Goal: Task Accomplishment & Management: Use online tool/utility

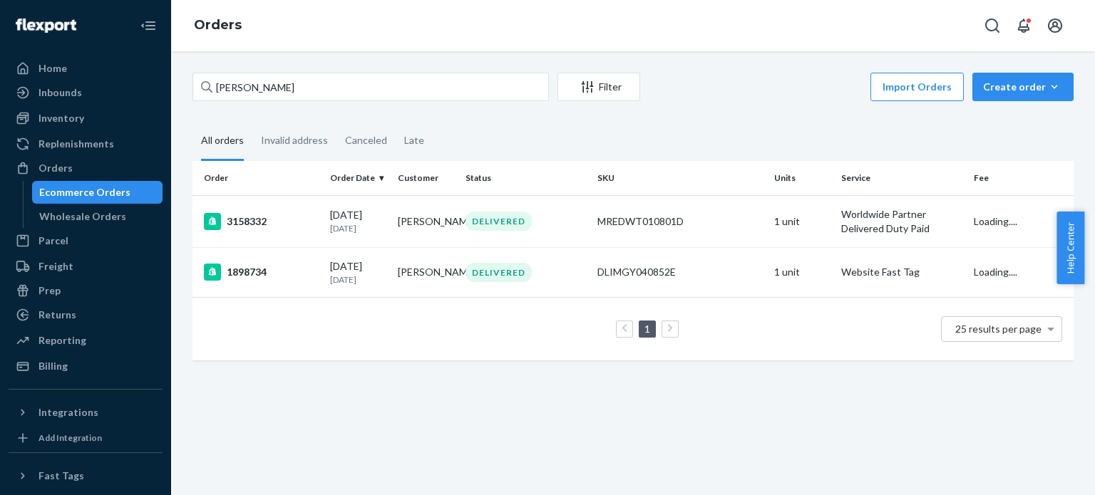
scroll to position [131, 0]
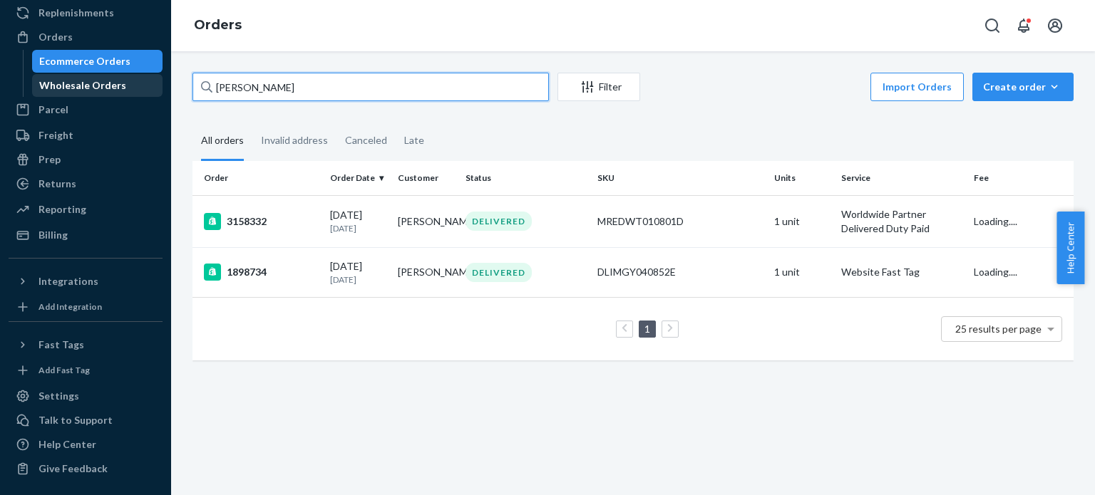
drag, startPoint x: 311, startPoint y: 81, endPoint x: 129, endPoint y: 80, distance: 181.7
click at [129, 81] on div "Home Inbounds Shipping Plans Problems Inventory Products Replenishments Orders …" at bounding box center [547, 247] width 1095 height 495
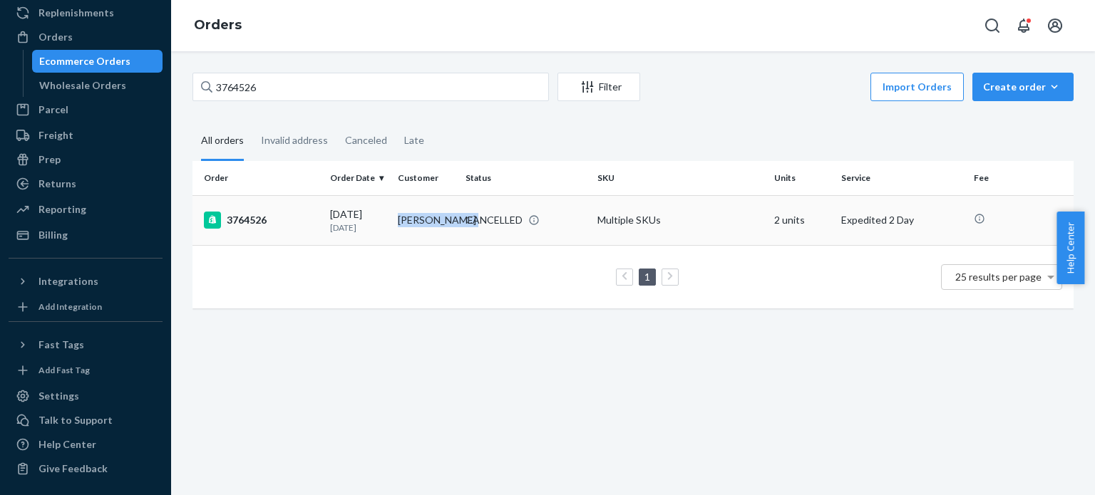
copy td "[PERSON_NAME]"
drag, startPoint x: 392, startPoint y: 221, endPoint x: 463, endPoint y: 225, distance: 71.4
click at [463, 225] on tr "3764526 [DATE] [DATE] [PERSON_NAME] CANCELLED Multiple SKUs 2 units Expedited 2…" at bounding box center [632, 220] width 881 height 50
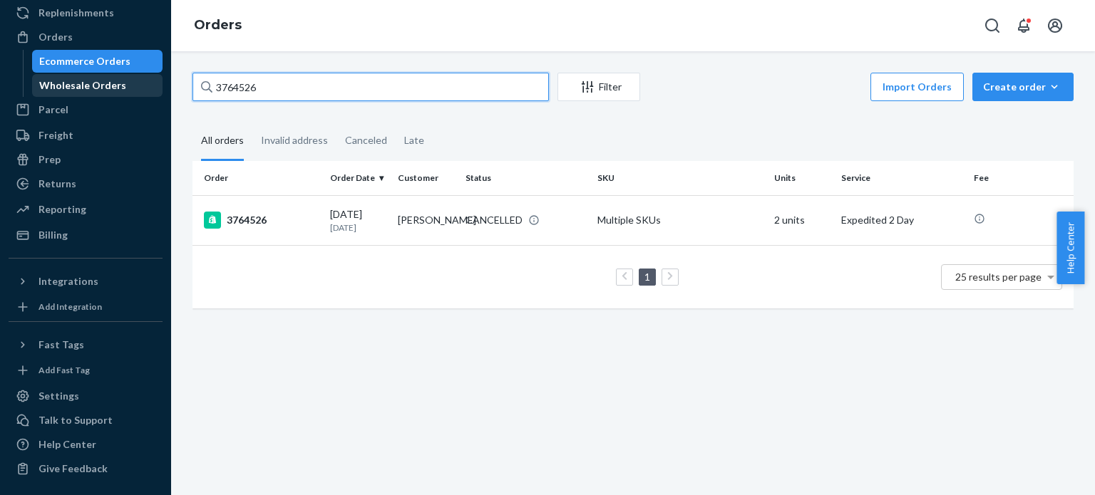
drag, startPoint x: 290, startPoint y: 86, endPoint x: 128, endPoint y: 85, distance: 161.8
click at [128, 85] on div "Home Inbounds Shipping Plans Problems Inventory Products Replenishments Orders …" at bounding box center [547, 247] width 1095 height 495
paste input "[PERSON_NAME]"
type input "[PERSON_NAME]"
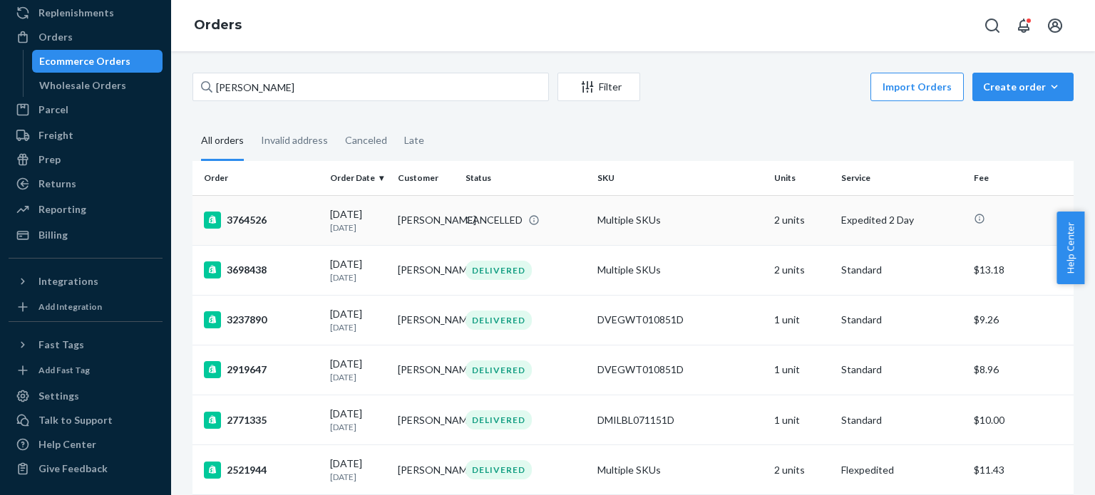
click at [298, 222] on div "3764526" at bounding box center [261, 220] width 115 height 17
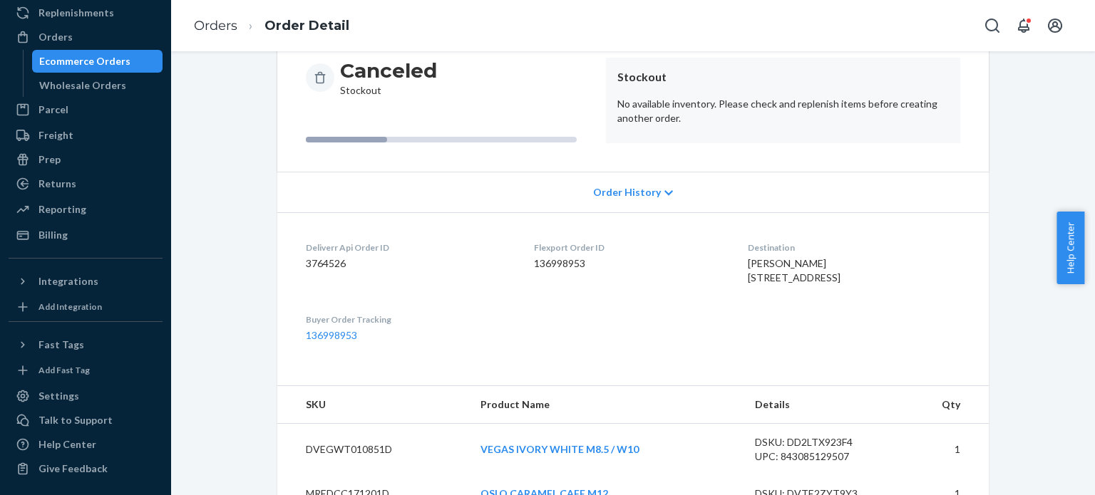
scroll to position [207, 0]
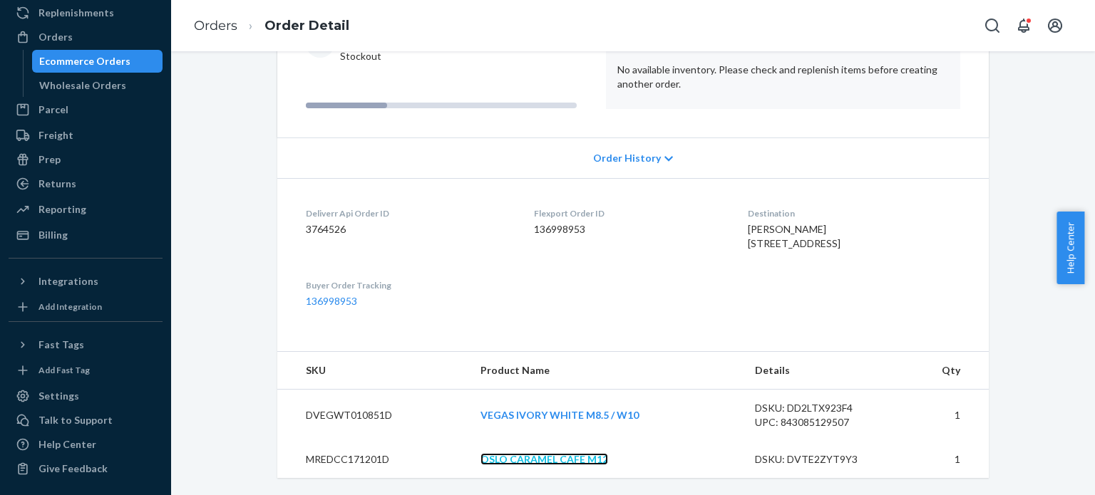
drag, startPoint x: 537, startPoint y: 458, endPoint x: 568, endPoint y: 452, distance: 32.0
click at [537, 458] on link "OSLO CARAMEL CAFE M12" at bounding box center [544, 459] width 128 height 12
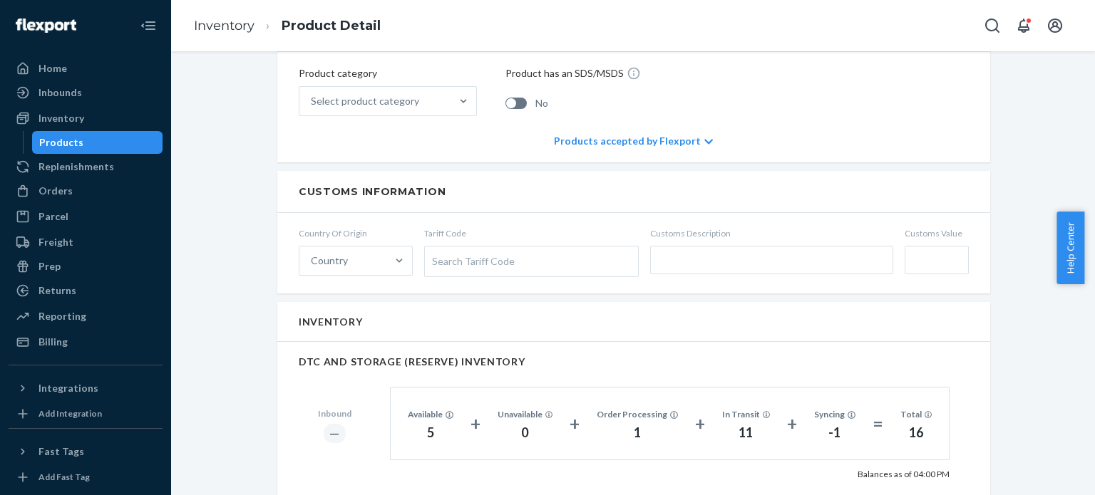
scroll to position [641, 0]
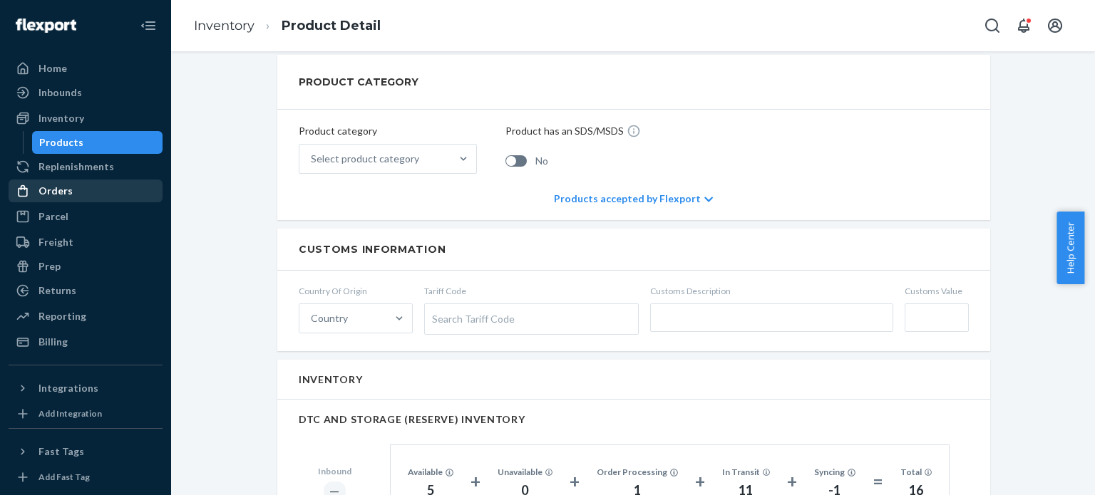
click at [72, 194] on div "Orders" at bounding box center [85, 191] width 151 height 20
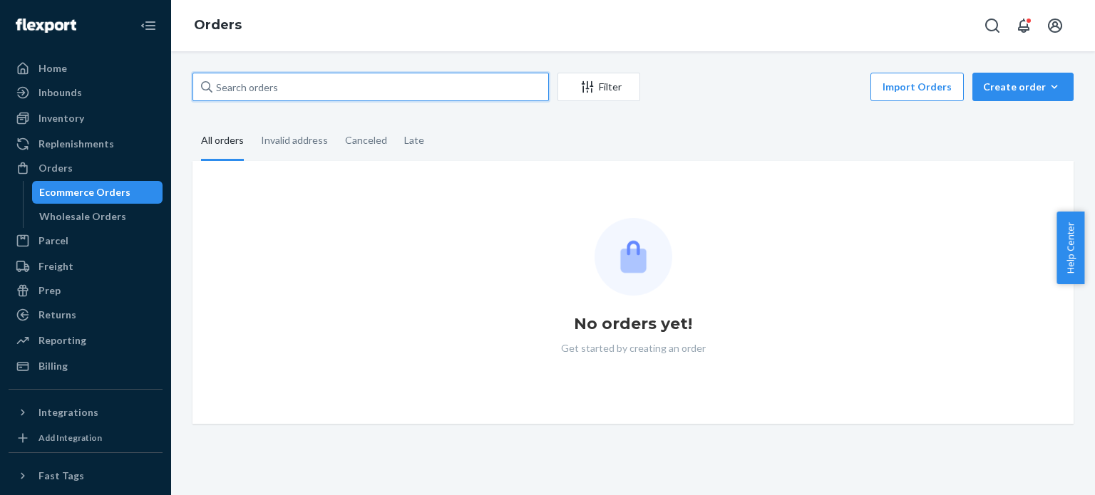
click at [315, 83] on input "text" at bounding box center [370, 87] width 356 height 29
paste input "3764526"
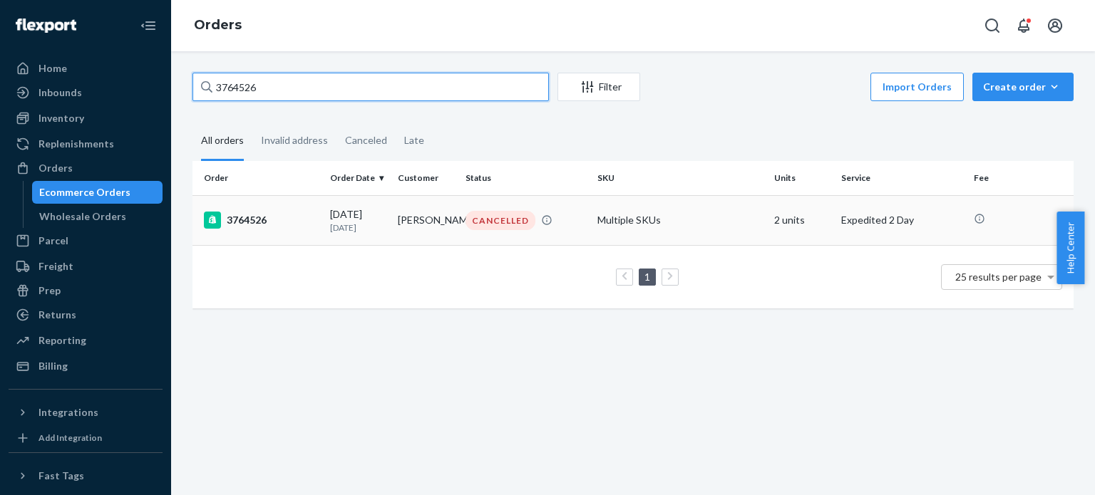
type input "3764526"
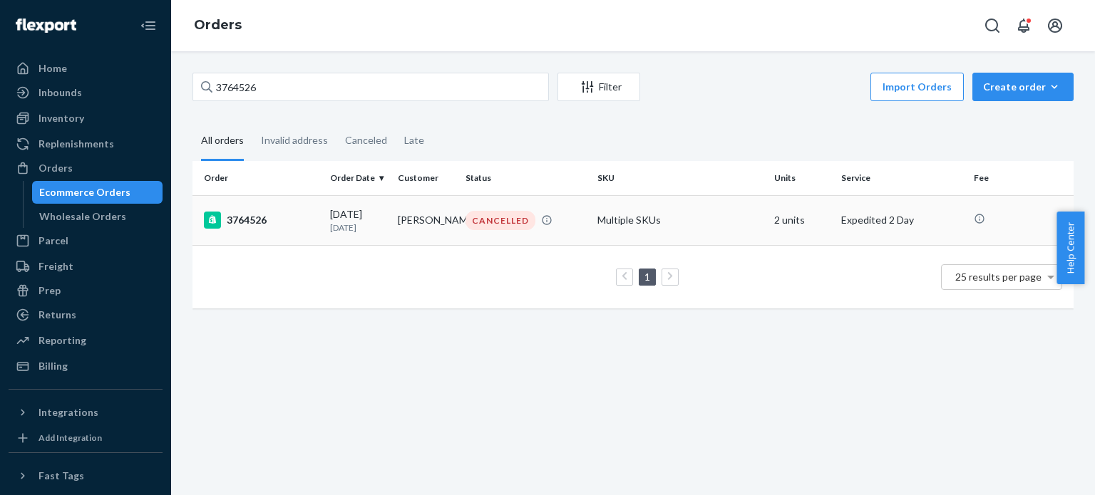
click at [252, 222] on div "3764526" at bounding box center [261, 220] width 115 height 17
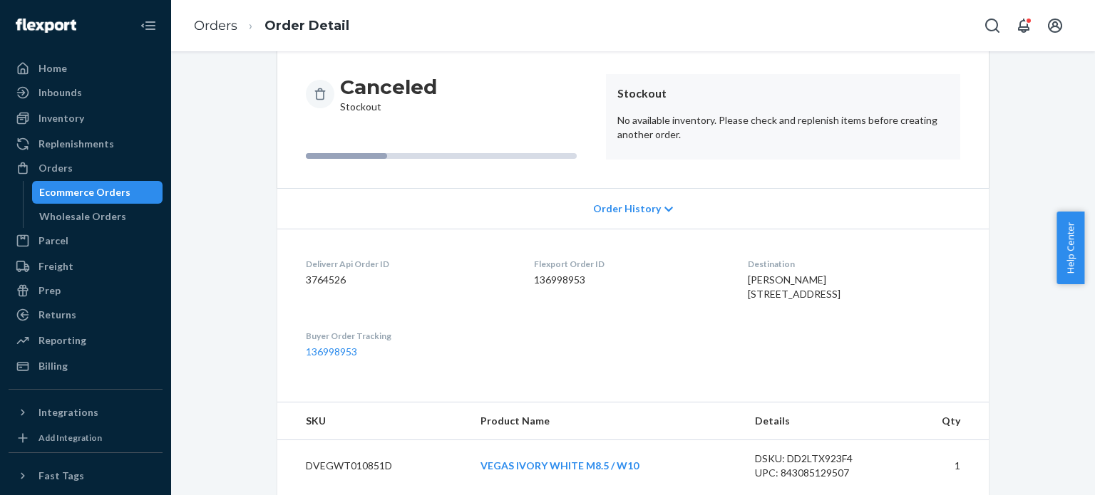
scroll to position [207, 0]
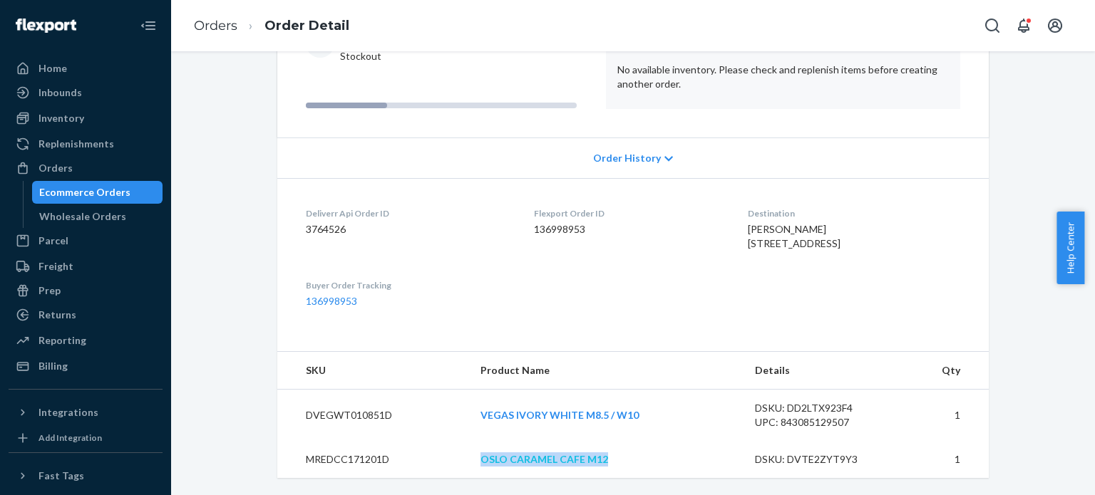
drag, startPoint x: 639, startPoint y: 461, endPoint x: 478, endPoint y: 457, distance: 161.1
click at [478, 457] on td "OSLO CARAMEL CAFE M12" at bounding box center [606, 459] width 274 height 37
copy link "OSLO CARAMEL CAFE M12"
click at [1038, 353] on div "Shopify Order # 3764526 • Expedited 2 Day Contact Support Duplicate Order Cance…" at bounding box center [633, 194] width 902 height 602
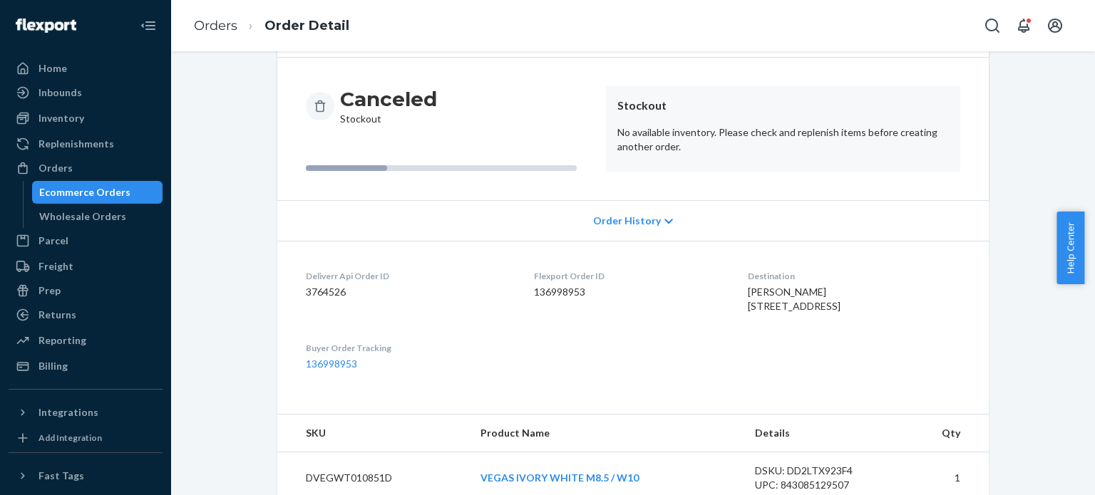
scroll to position [0, 0]
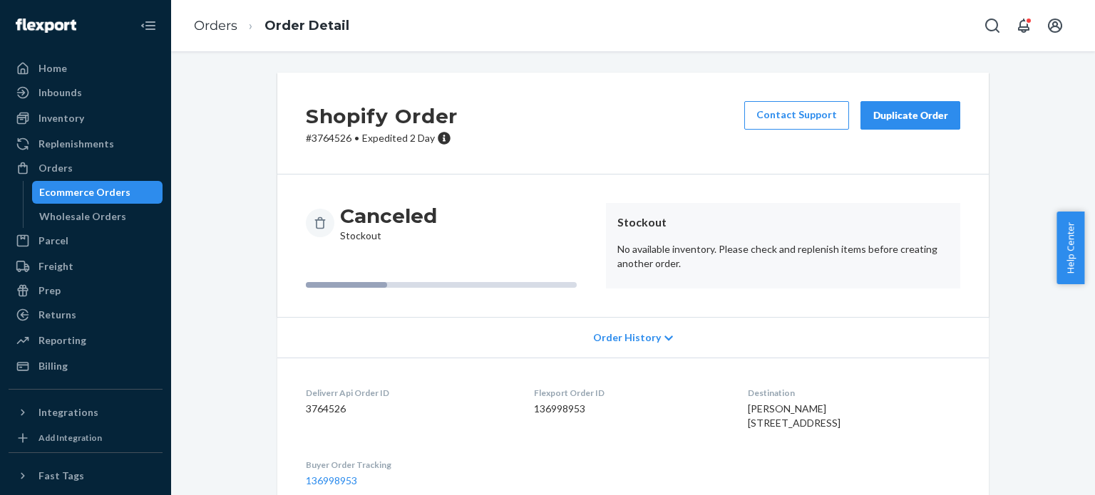
click at [898, 106] on button "Duplicate Order" at bounding box center [910, 115] width 100 height 29
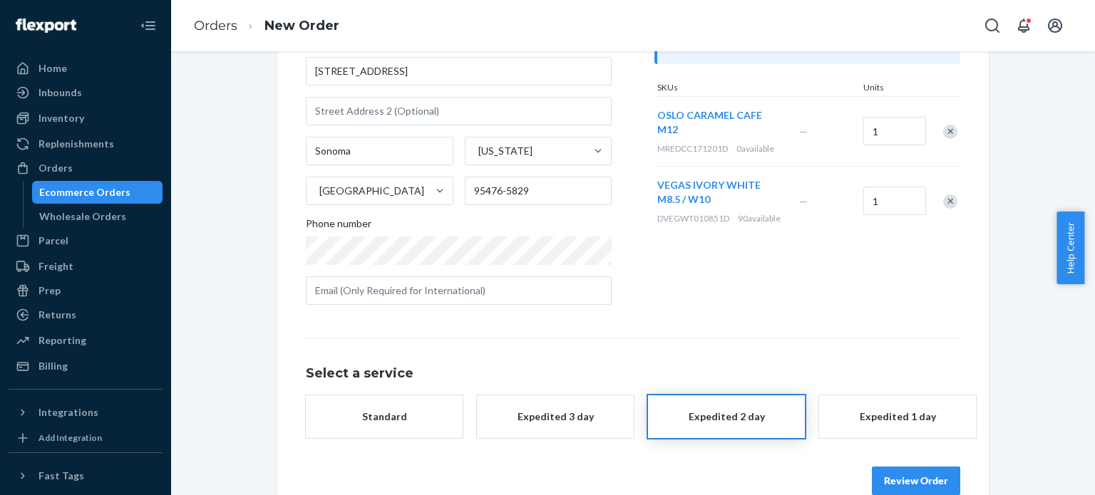
scroll to position [196, 0]
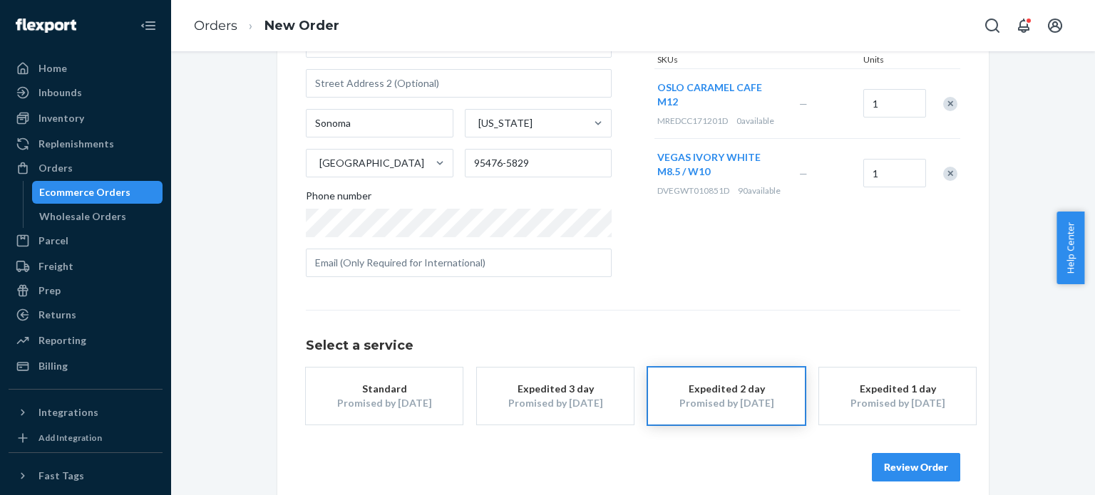
click at [943, 108] on div "Remove Item" at bounding box center [950, 104] width 14 height 14
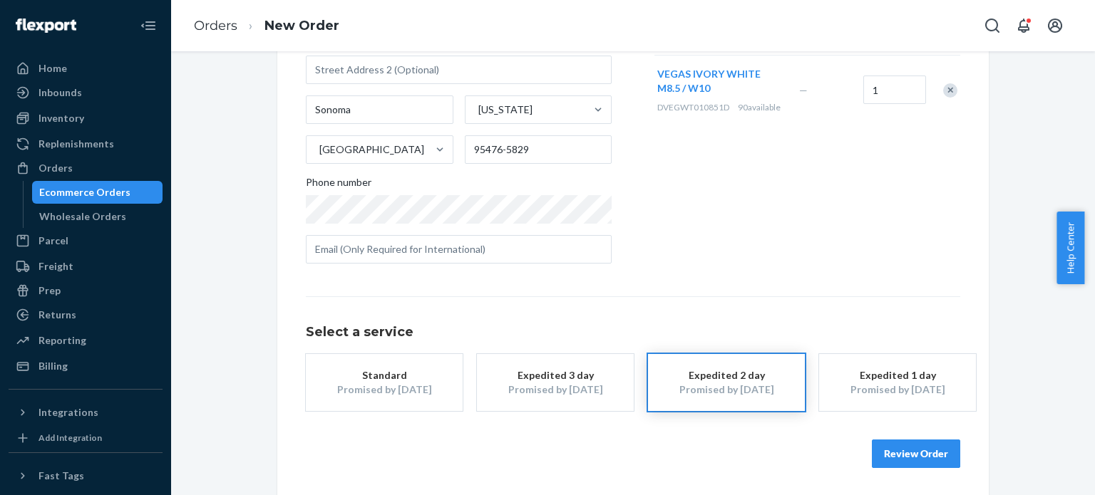
scroll to position [210, 0]
click at [893, 450] on button "Review Order" at bounding box center [916, 453] width 88 height 29
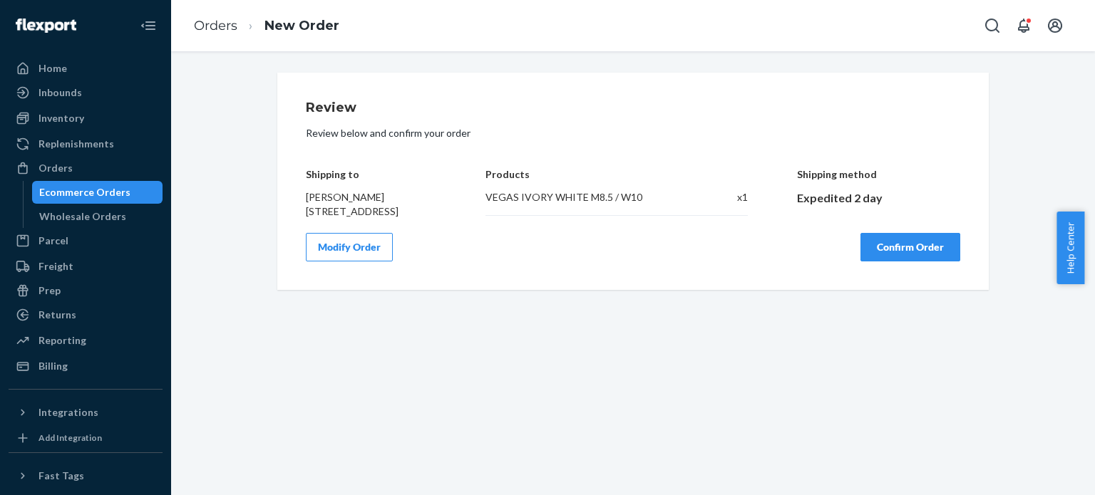
click at [890, 262] on button "Confirm Order" at bounding box center [910, 247] width 100 height 29
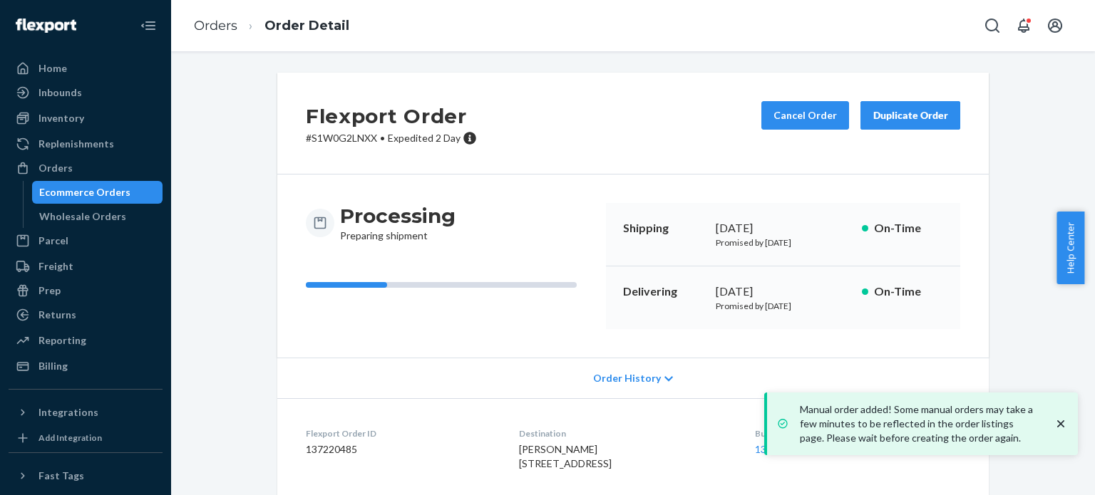
click at [331, 135] on p "# S1W0G2LNXX • Expedited 2 Day" at bounding box center [391, 138] width 171 height 14
copy p "S1W0G2LNXX"
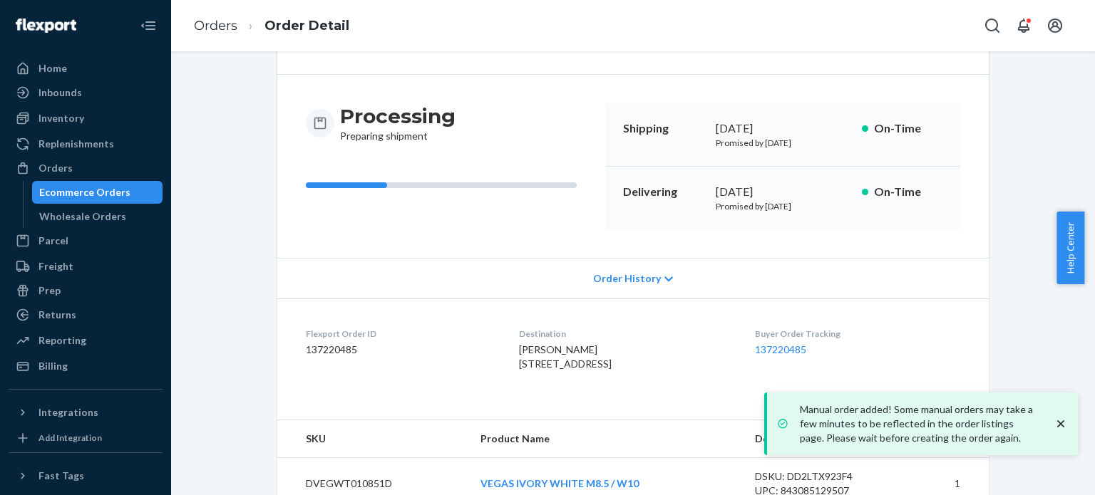
scroll to position [158, 0]
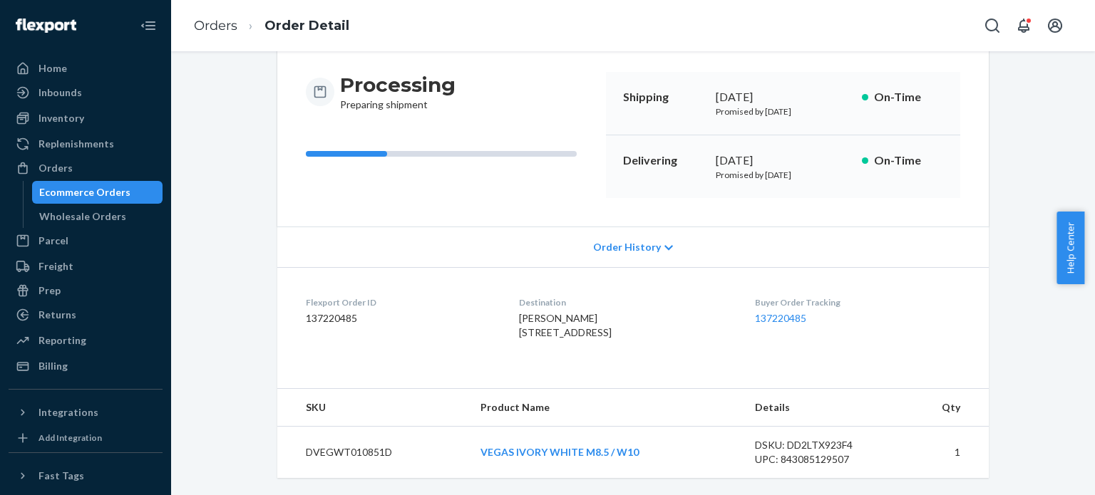
click at [1027, 334] on div "Flexport Order # S1W0G2LNXX • Expedited 2 Day Cancel Order Duplicate Order Proc…" at bounding box center [633, 219] width 902 height 554
